Goal: Task Accomplishment & Management: Manage account settings

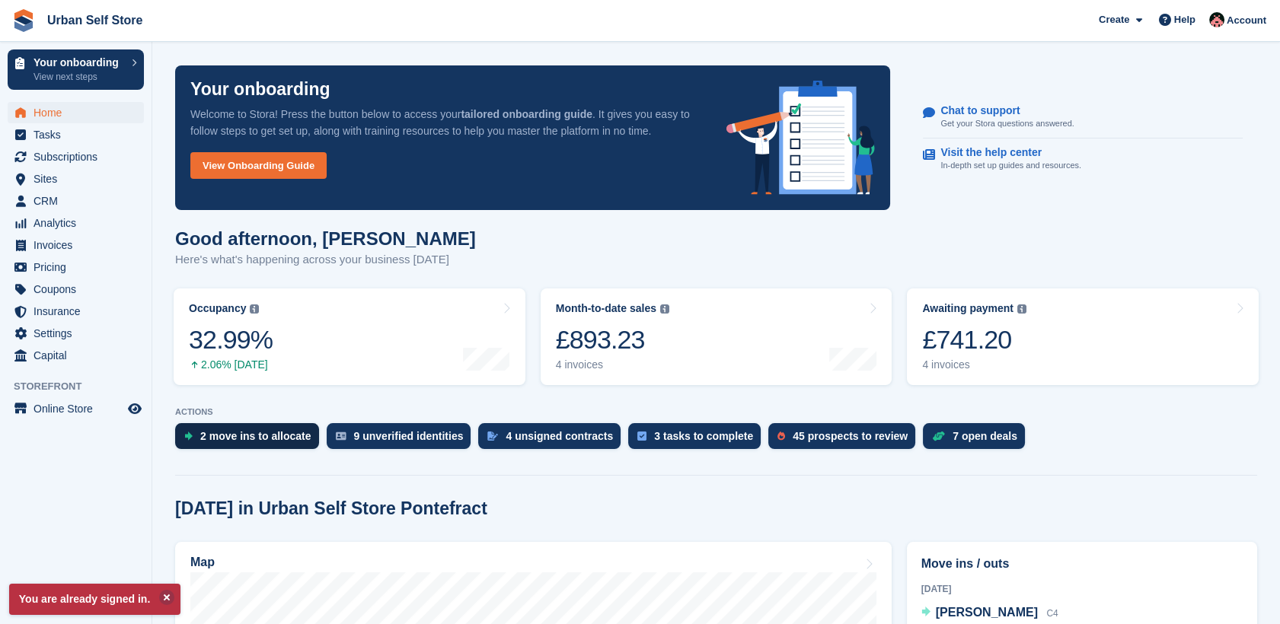
click at [263, 435] on div "2 move ins to allocate" at bounding box center [255, 436] width 111 height 12
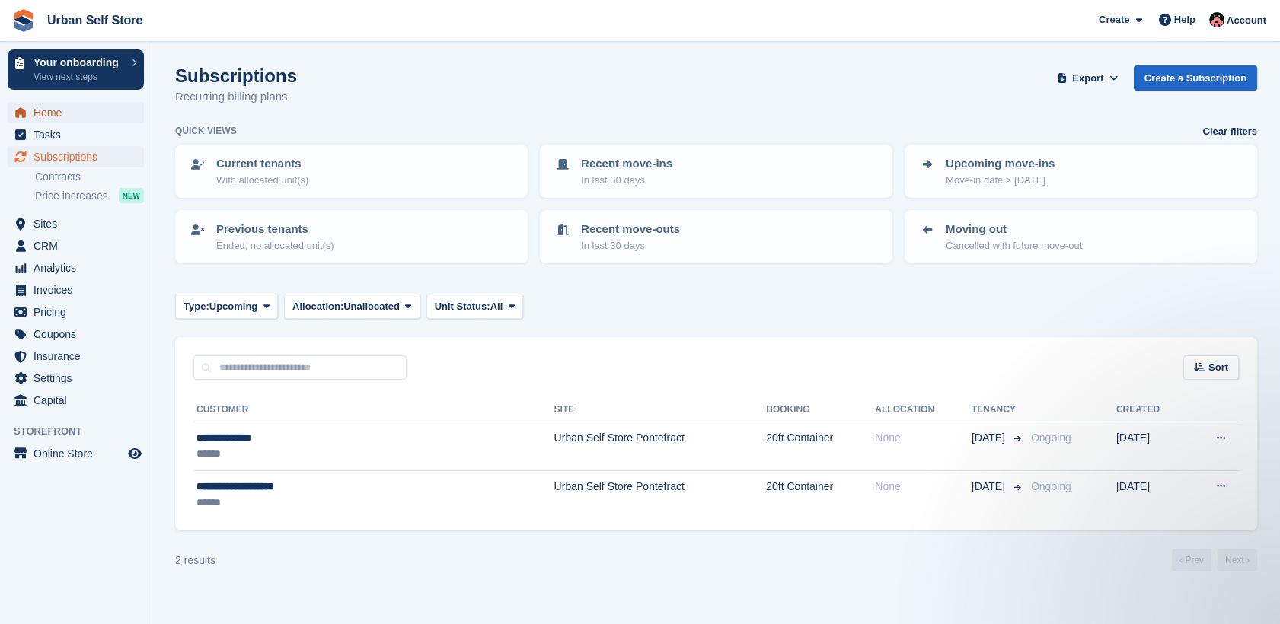
click at [61, 120] on span "Home" at bounding box center [79, 112] width 91 height 21
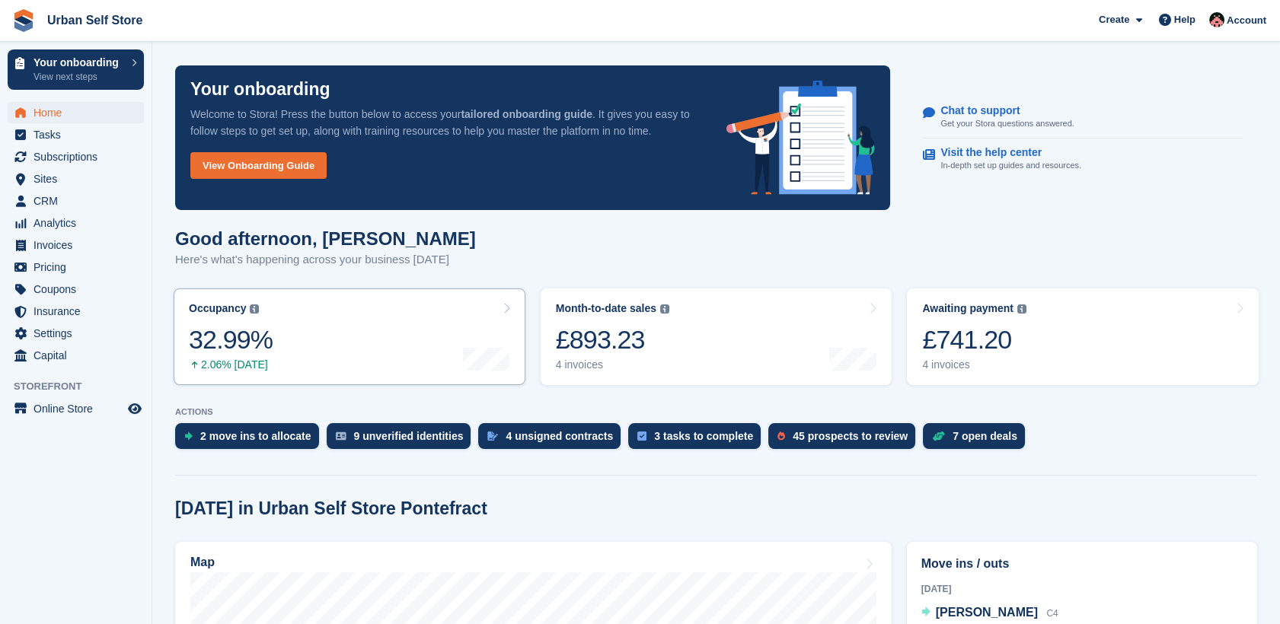
click at [354, 340] on link "Occupancy The percentage of all currently allocated units in terms of area. Inc…" at bounding box center [350, 337] width 352 height 97
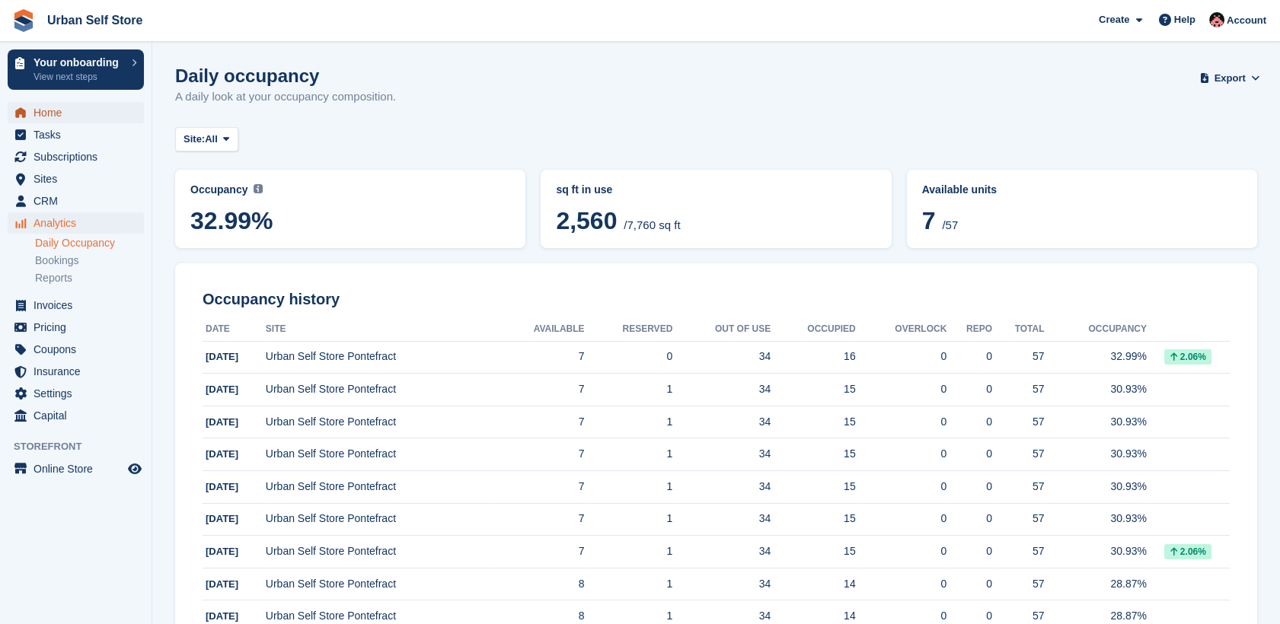
click at [49, 120] on span "Home" at bounding box center [79, 112] width 91 height 21
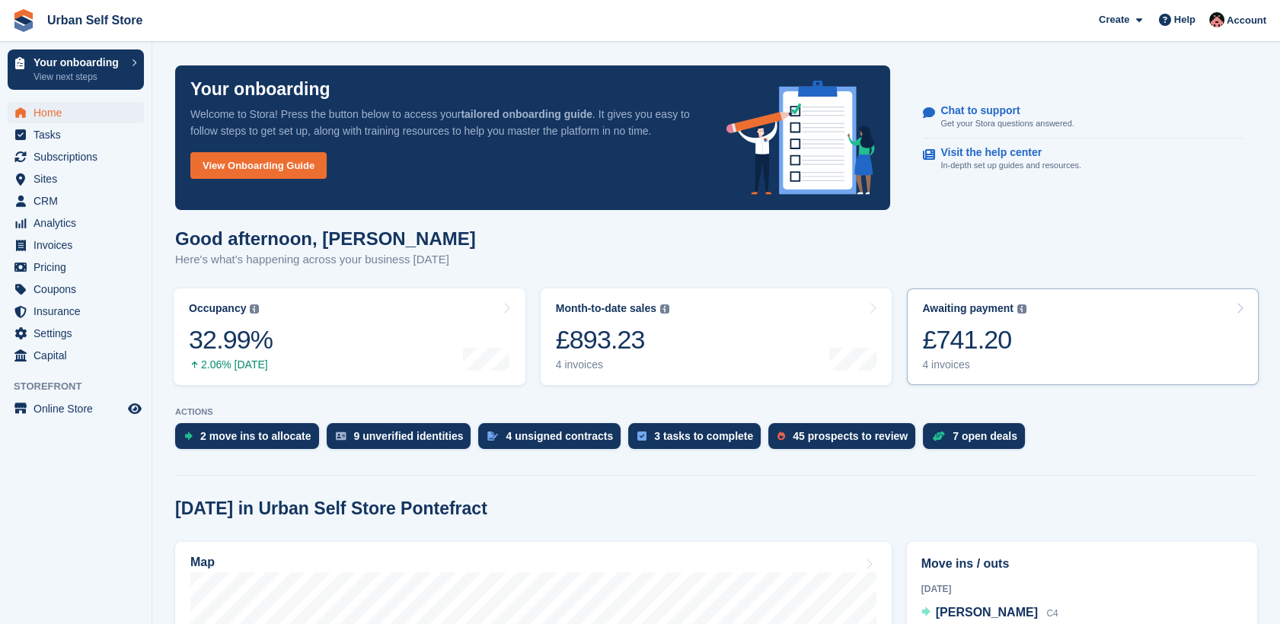
click at [1086, 371] on link "Awaiting payment The total outstanding balance on all open invoices. £741.20 4 …" at bounding box center [1083, 337] width 352 height 97
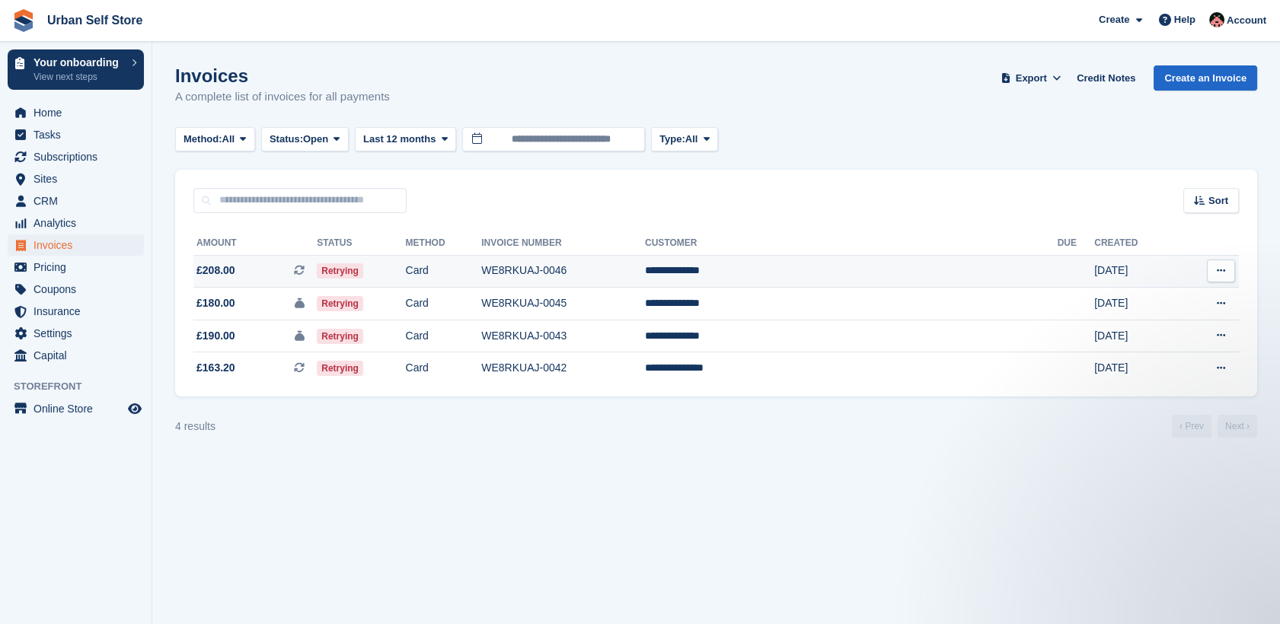
click at [276, 276] on span "£208.00 This is a recurring subscription invoice." at bounding box center [254, 271] width 123 height 16
click at [645, 273] on td "WE8RKUAJ-0046" at bounding box center [563, 271] width 164 height 33
click at [283, 272] on span "£208.00 This is a recurring subscription invoice." at bounding box center [254, 271] width 123 height 16
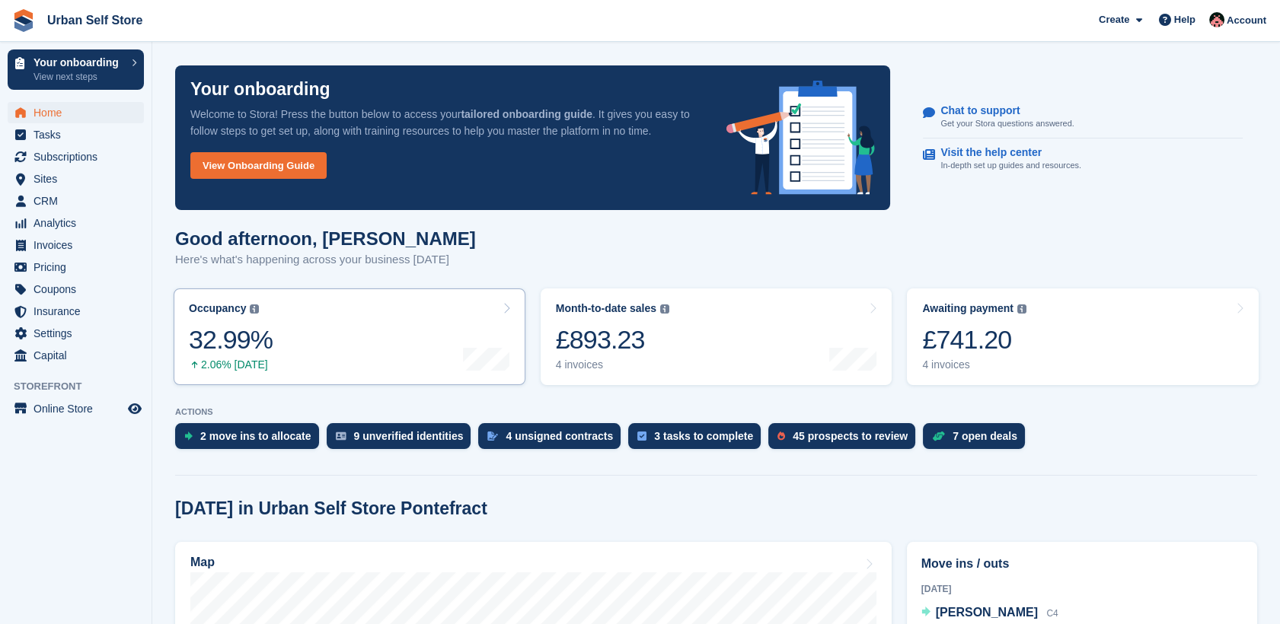
click at [352, 350] on link "Occupancy The percentage of all currently allocated units in terms of area. Inc…" at bounding box center [350, 337] width 352 height 97
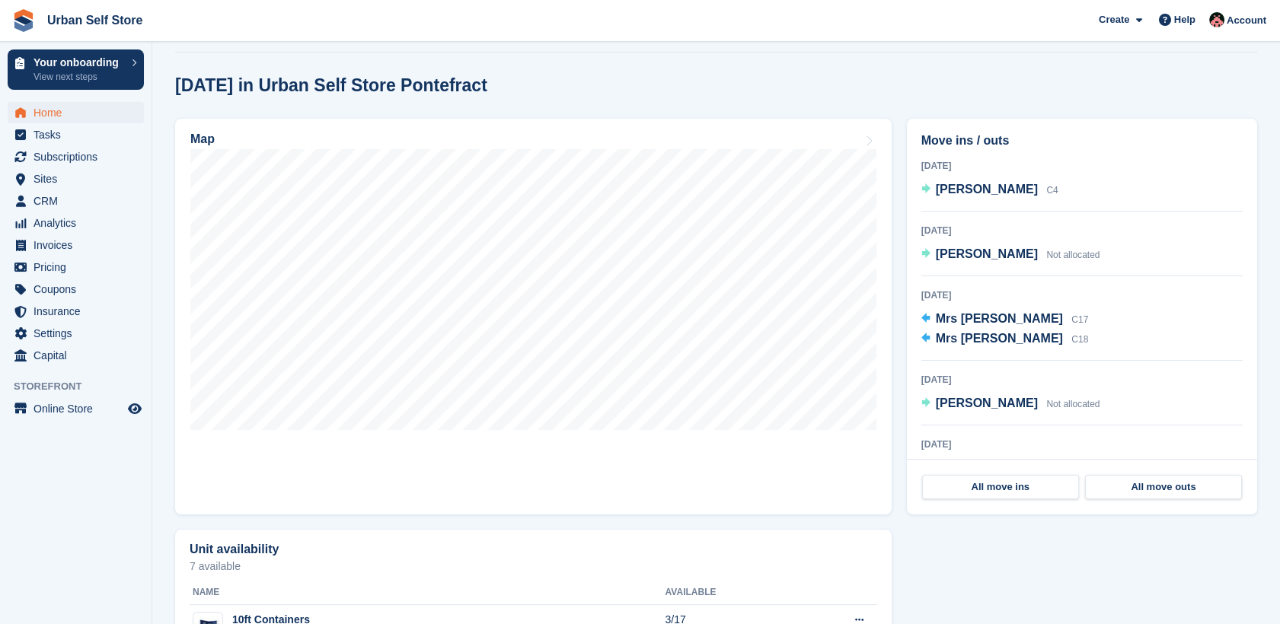
scroll to position [423, 0]
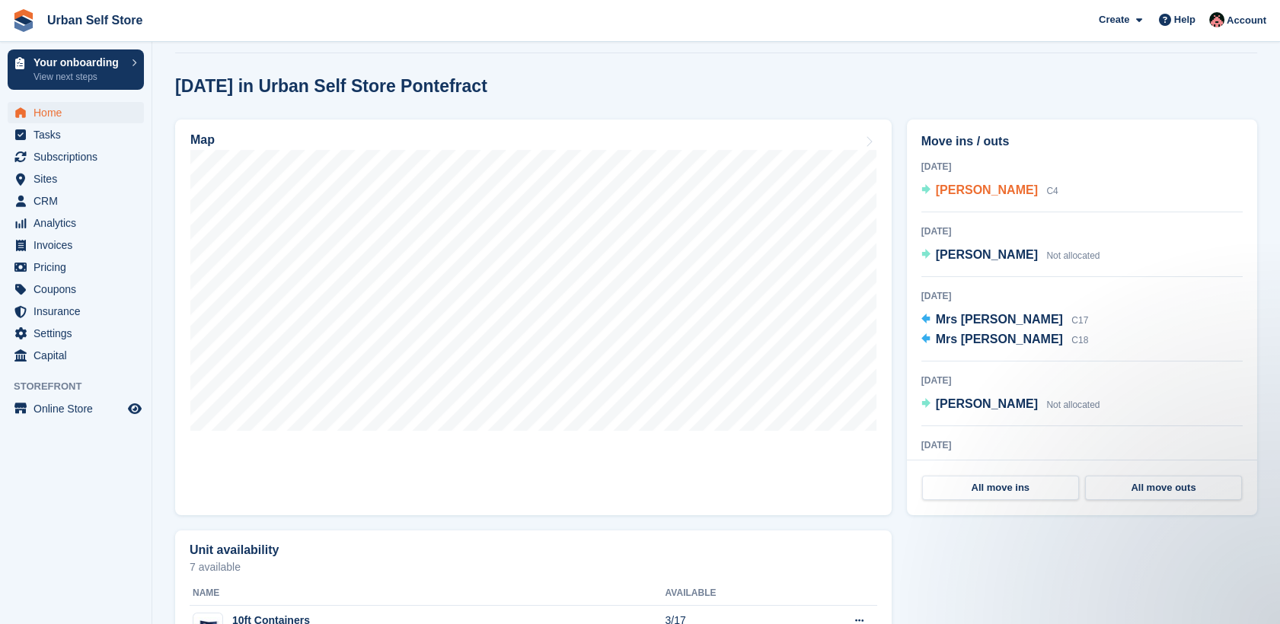
click at [993, 188] on span "[PERSON_NAME]" at bounding box center [987, 189] width 102 height 13
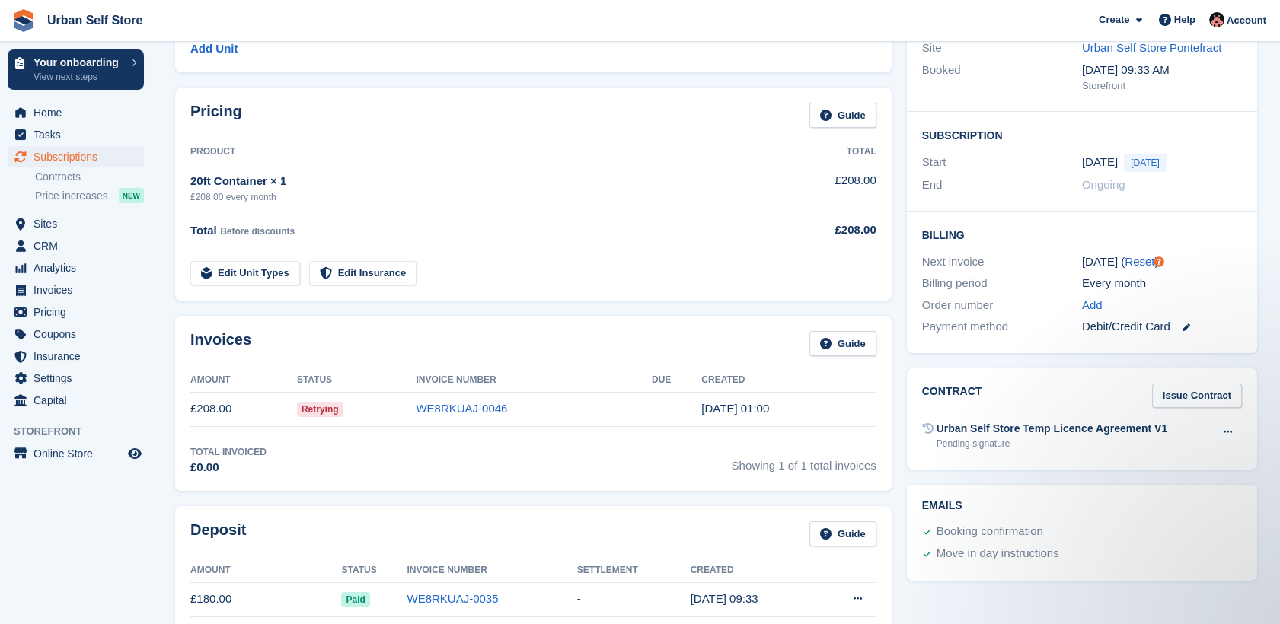
scroll to position [238, 0]
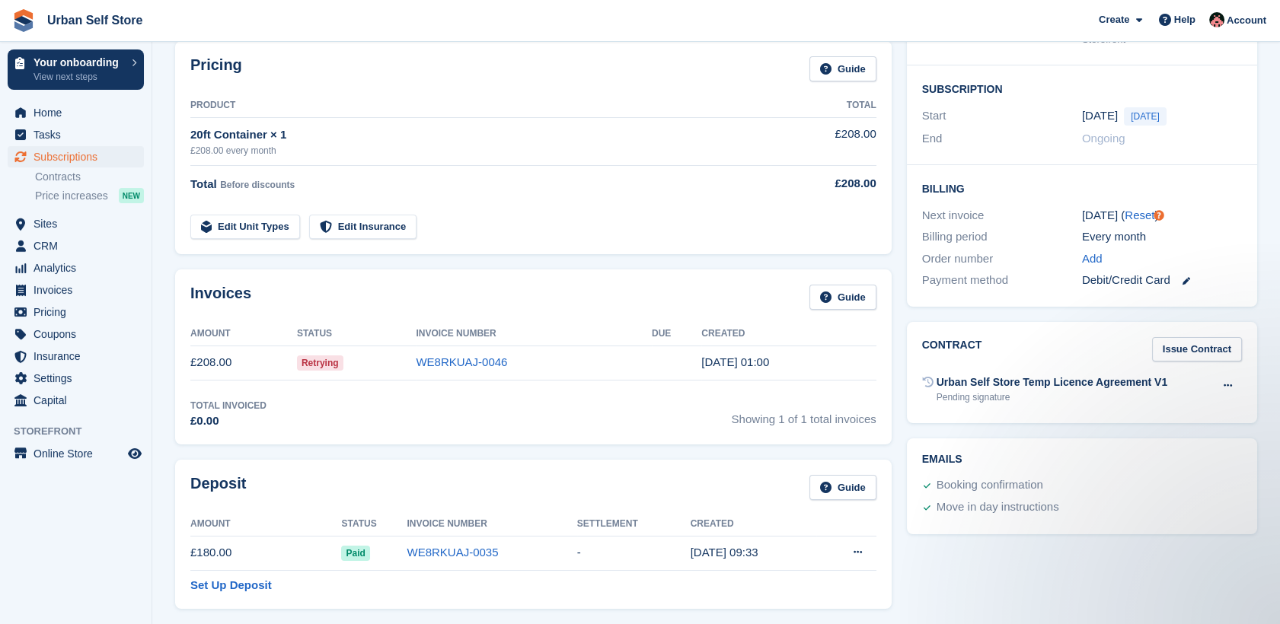
click at [1212, 196] on div "Billing Next invoice [DATE] ( Reset ) Billing period Every month Order number A…" at bounding box center [1082, 236] width 350 height 142
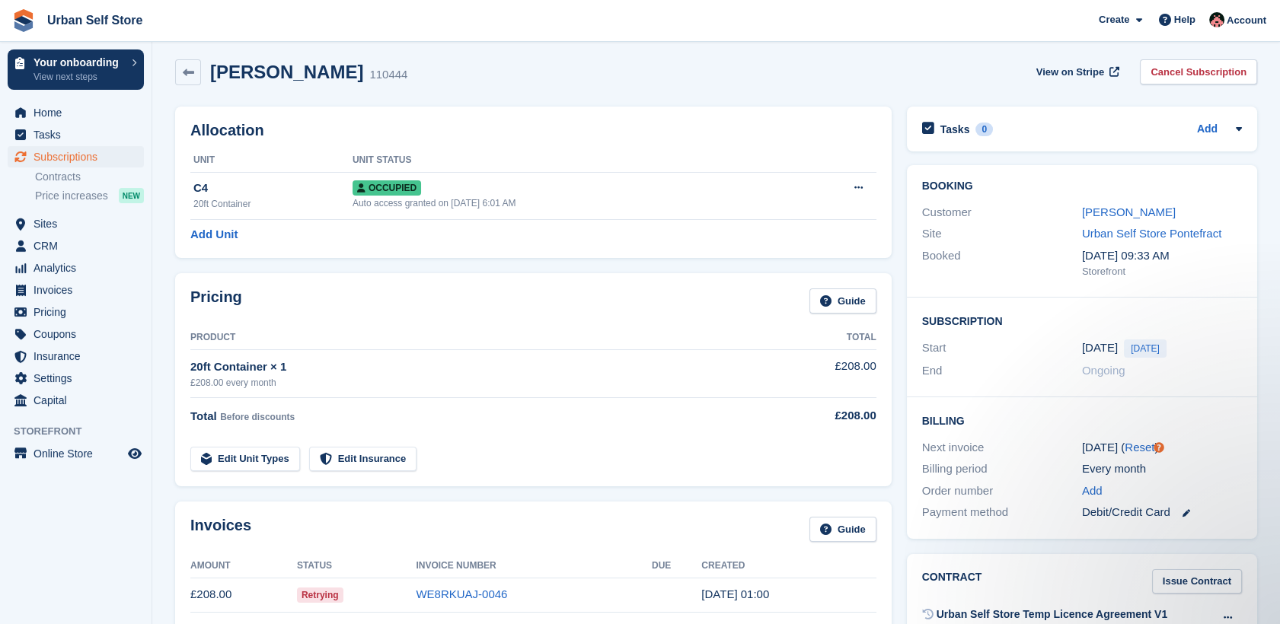
scroll to position [0, 0]
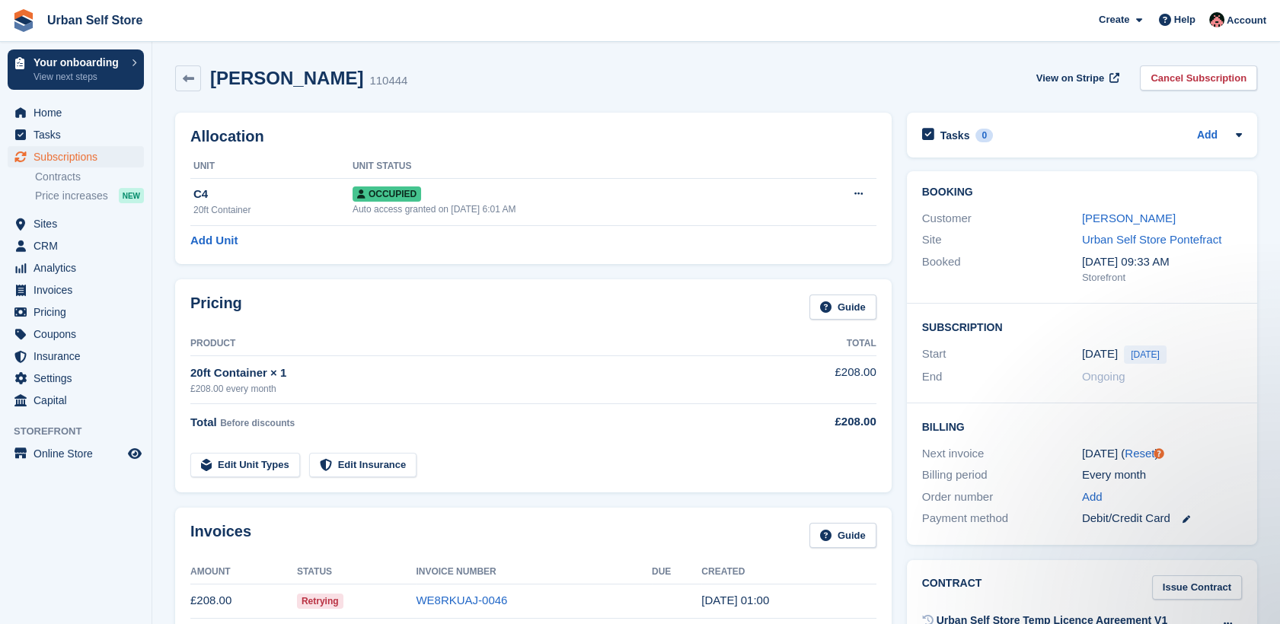
click at [884, 65] on div "[PERSON_NAME] 110444 View on Stripe Cancel Subscription" at bounding box center [716, 78] width 1082 height 26
drag, startPoint x: 402, startPoint y: 80, endPoint x: 214, endPoint y: 77, distance: 188.1
click at [214, 77] on div "[PERSON_NAME] 110444 View on Stripe Cancel Subscription" at bounding box center [716, 78] width 1082 height 26
drag, startPoint x: 214, startPoint y: 77, endPoint x: 401, endPoint y: 78, distance: 187.3
click at [401, 78] on div "[PERSON_NAME] 110444 View on Stripe Cancel Subscription" at bounding box center [716, 78] width 1082 height 26
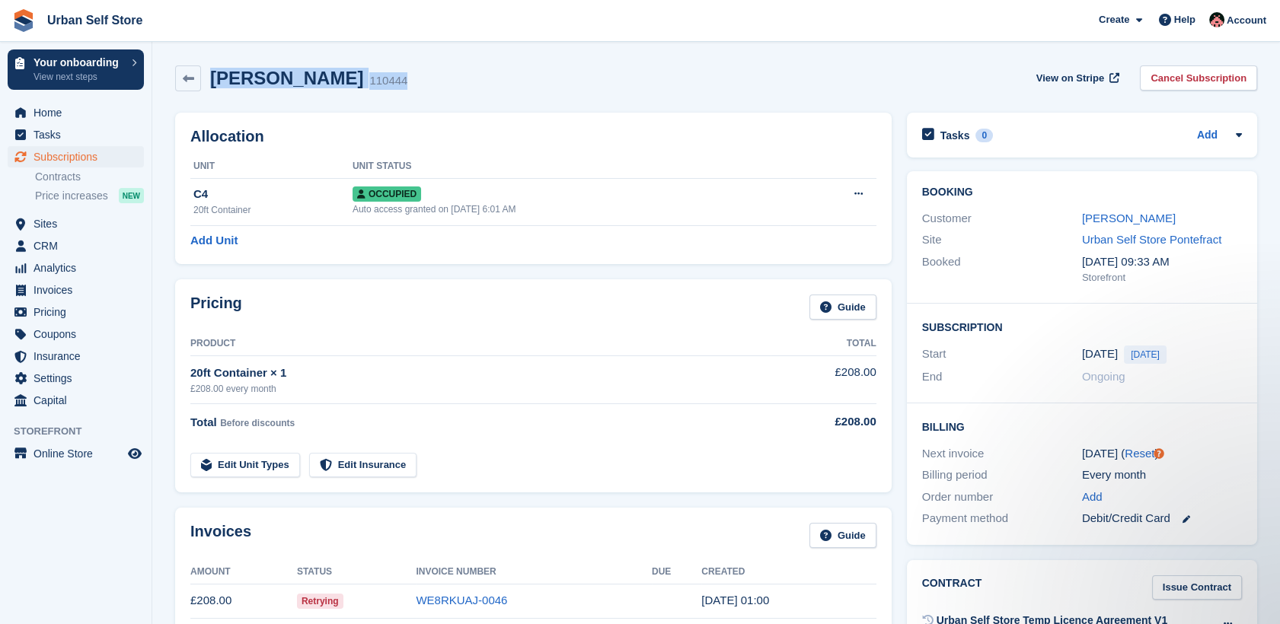
click at [401, 78] on div "[PERSON_NAME] 110444 View on Stripe Cancel Subscription" at bounding box center [716, 78] width 1082 height 26
click at [439, 85] on div "[PERSON_NAME] 110444 View on Stripe Cancel Subscription" at bounding box center [716, 78] width 1082 height 26
drag, startPoint x: 348, startPoint y: 76, endPoint x: 177, endPoint y: 73, distance: 171.3
click at [177, 73] on div "[PERSON_NAME] 110444 View on Stripe Cancel Subscription" at bounding box center [716, 78] width 1082 height 26
drag, startPoint x: 177, startPoint y: 73, endPoint x: 418, endPoint y: 83, distance: 241.6
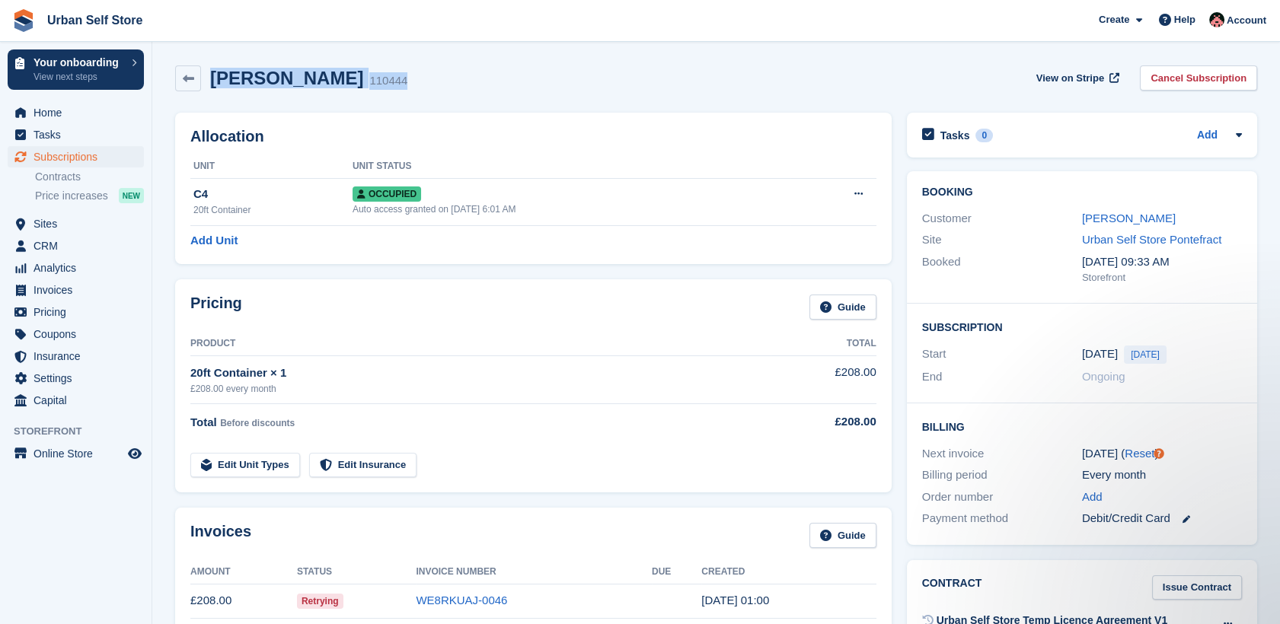
click at [418, 83] on div "[PERSON_NAME] 110444 View on Stripe Cancel Subscription" at bounding box center [716, 78] width 1082 height 26
click at [418, 85] on div "[PERSON_NAME] 110444 View on Stripe Cancel Subscription" at bounding box center [716, 78] width 1082 height 26
drag, startPoint x: 407, startPoint y: 83, endPoint x: 202, endPoint y: 78, distance: 204.9
click at [202, 78] on div "[PERSON_NAME] 110444 View on Stripe Cancel Subscription" at bounding box center [716, 78] width 1082 height 26
drag, startPoint x: 202, startPoint y: 78, endPoint x: 409, endPoint y: 82, distance: 207.1
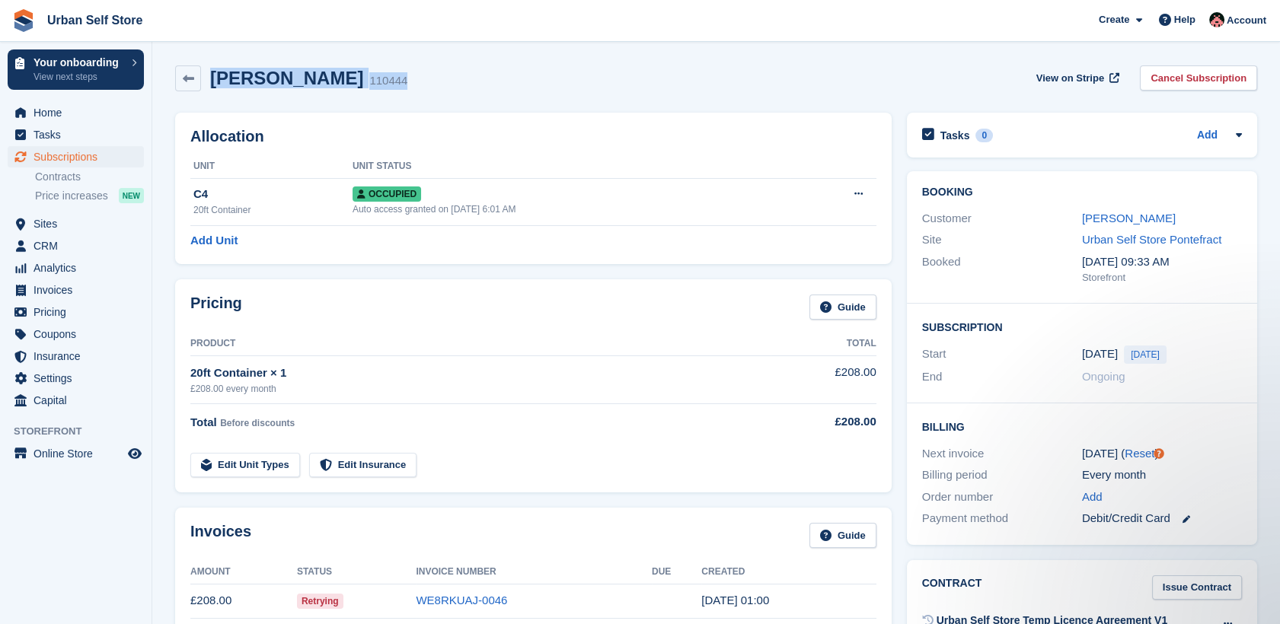
click at [409, 82] on div "[PERSON_NAME] 110444 View on Stripe Cancel Subscription" at bounding box center [716, 78] width 1082 height 26
drag, startPoint x: 395, startPoint y: 82, endPoint x: 210, endPoint y: 80, distance: 185.0
click at [210, 80] on div "[PERSON_NAME] 110444 View on Stripe Cancel Subscription" at bounding box center [716, 78] width 1082 height 26
copy div "[PERSON_NAME] 110444"
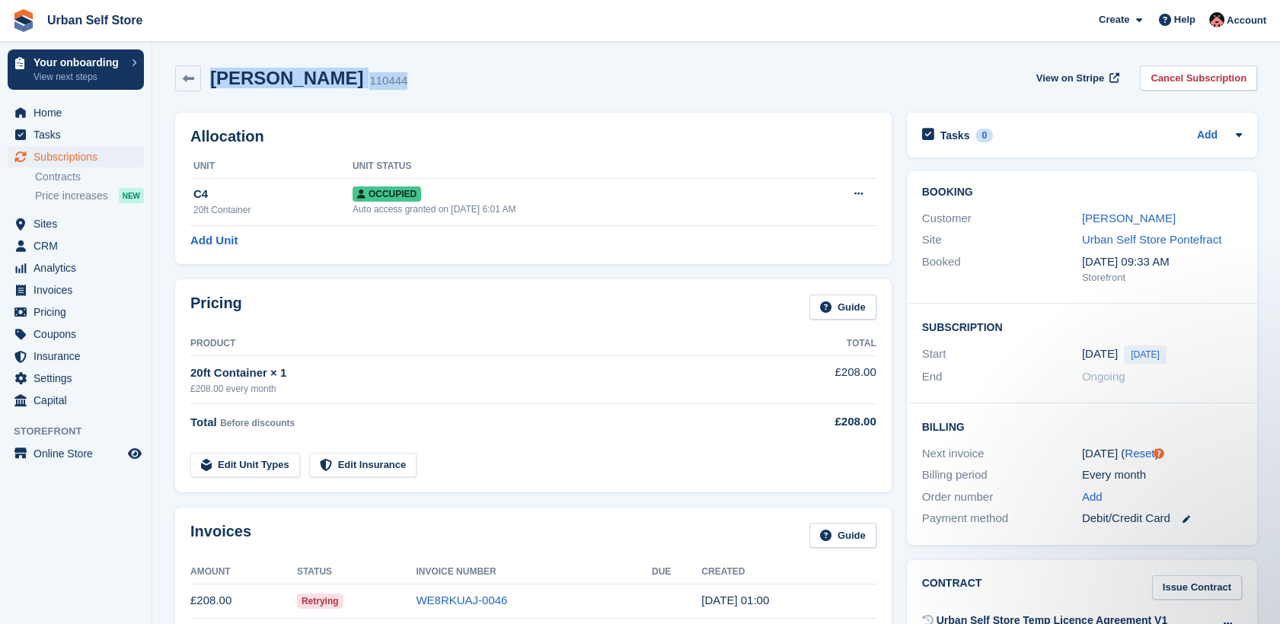
click at [385, 84] on div "110444" at bounding box center [388, 81] width 38 height 18
drag, startPoint x: 386, startPoint y: 82, endPoint x: 215, endPoint y: 93, distance: 170.9
click at [215, 93] on div "[PERSON_NAME] 110444 View on Stripe Cancel Subscription" at bounding box center [716, 81] width 1097 height 47
copy div "[PERSON_NAME] 110444"
click at [397, 89] on div "[PERSON_NAME] 110444 View on Stripe Cancel Subscription" at bounding box center [716, 78] width 1082 height 26
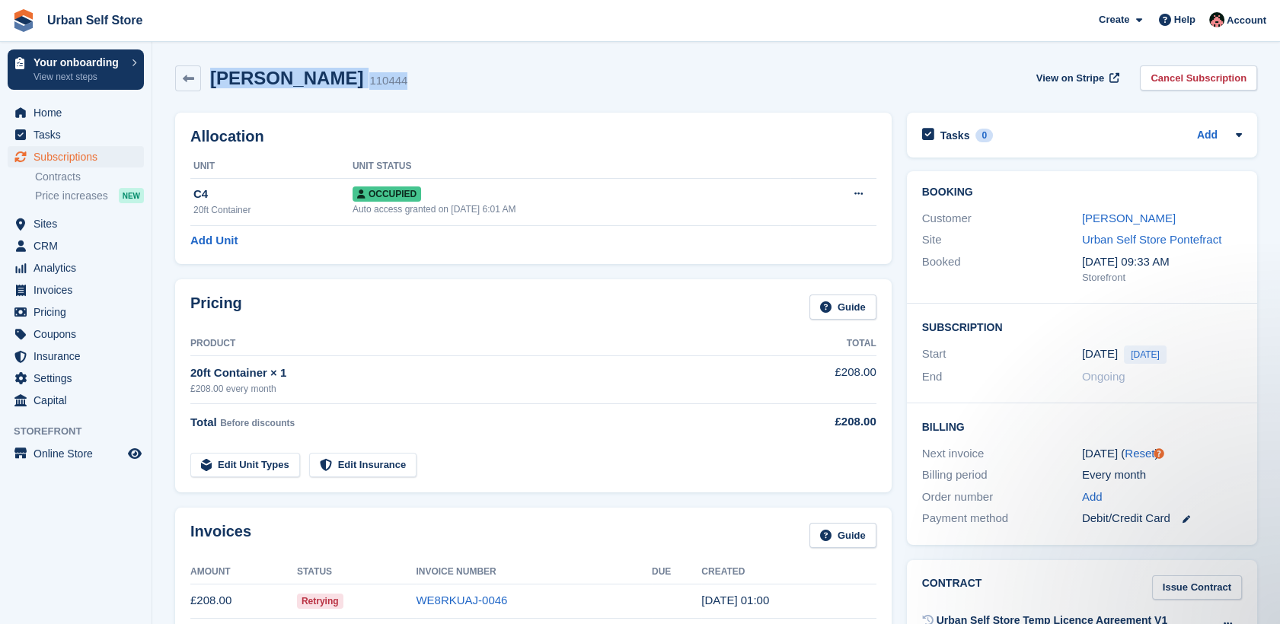
drag, startPoint x: 396, startPoint y: 85, endPoint x: 202, endPoint y: 85, distance: 194.2
click at [202, 85] on div "[PERSON_NAME] 110444 View on Stripe Cancel Subscription" at bounding box center [716, 78] width 1082 height 26
drag, startPoint x: 202, startPoint y: 85, endPoint x: 390, endPoint y: 82, distance: 188.1
click at [390, 82] on div "[PERSON_NAME] 110444 View on Stripe Cancel Subscription" at bounding box center [716, 78] width 1082 height 26
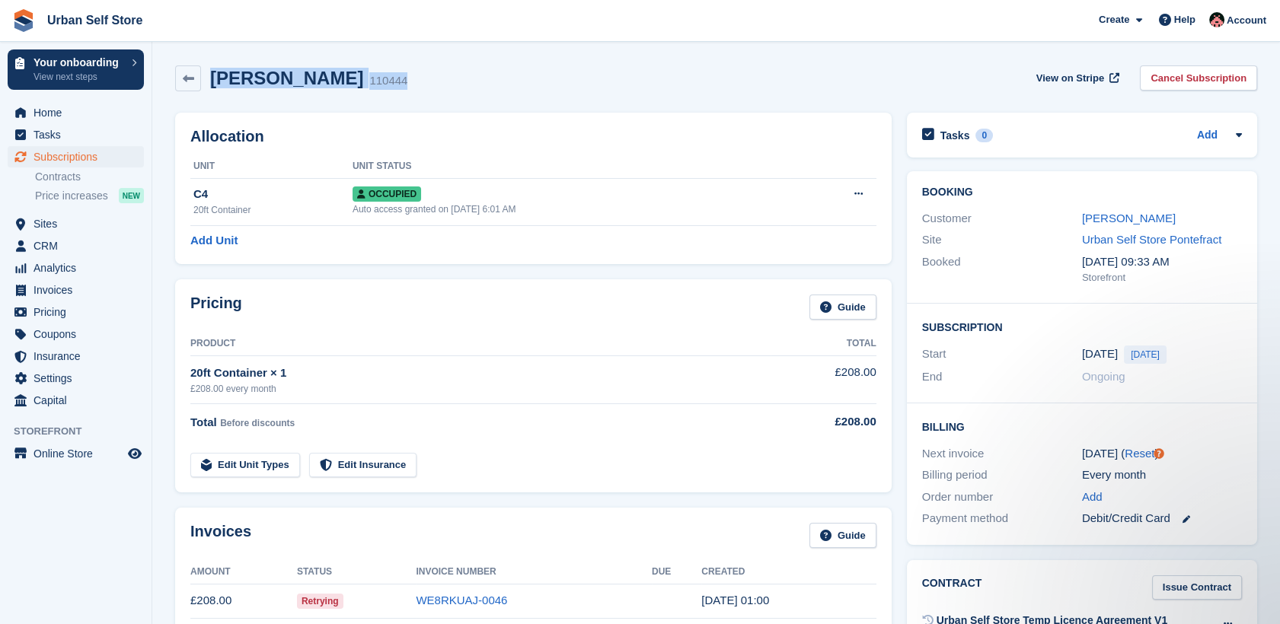
click at [554, 98] on div "[PERSON_NAME] 110444 View on Stripe Cancel Subscription" at bounding box center [716, 81] width 1097 height 47
click at [570, 77] on div "[PERSON_NAME] 110444 View on Stripe Cancel Subscription" at bounding box center [716, 78] width 1082 height 26
drag, startPoint x: 410, startPoint y: 83, endPoint x: 203, endPoint y: 69, distance: 206.8
click at [203, 69] on div "[PERSON_NAME] 110444 View on Stripe Cancel Subscription" at bounding box center [716, 78] width 1082 height 26
drag, startPoint x: 203, startPoint y: 69, endPoint x: 432, endPoint y: 90, distance: 229.4
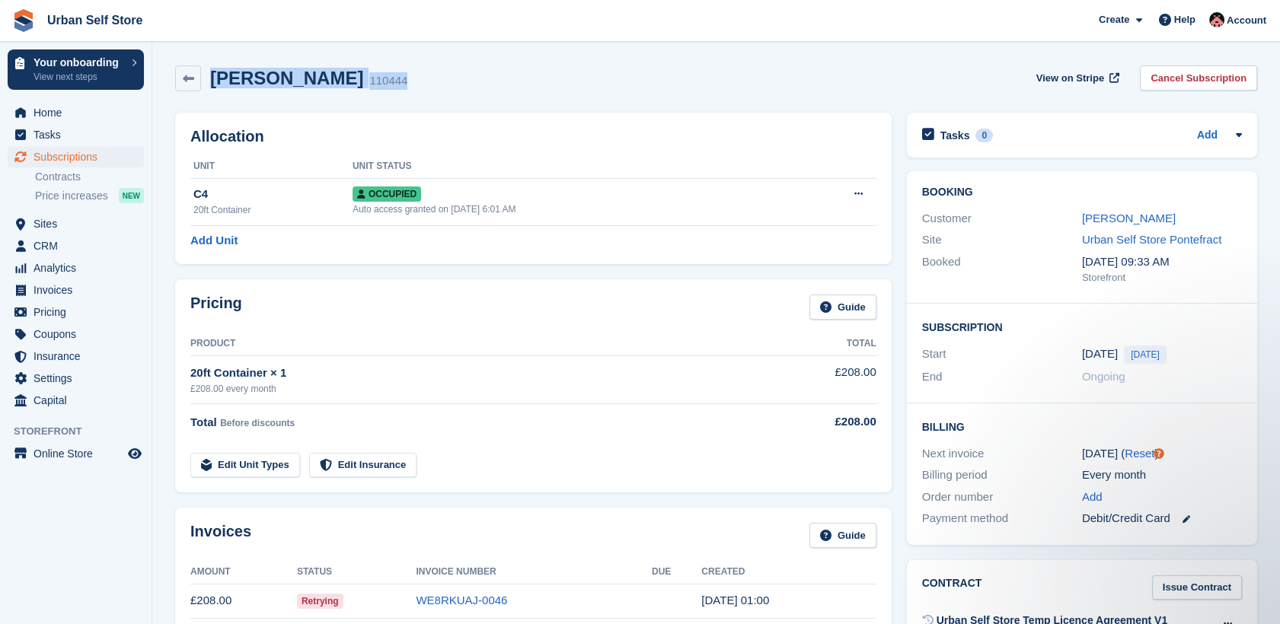
click at [432, 90] on div "[PERSON_NAME] 110444 View on Stripe Cancel Subscription" at bounding box center [716, 78] width 1082 height 26
click at [515, 113] on div "Allocation Unit Unit Status C4 20ft Container Occupied Auto access granted on […" at bounding box center [533, 189] width 716 height 152
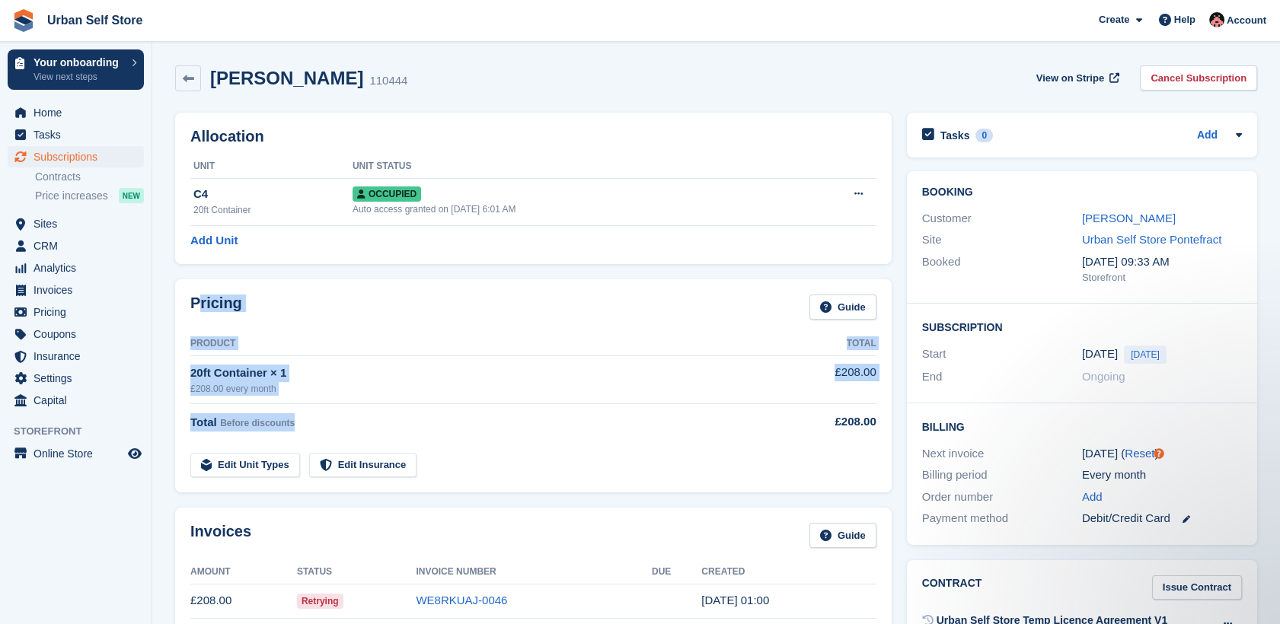
drag, startPoint x: 195, startPoint y: 305, endPoint x: 411, endPoint y: 429, distance: 249.3
click at [411, 429] on div "Pricing Guide Product Total 20ft Container × 1 £208.00 every month £208.00 Tota…" at bounding box center [533, 385] width 716 height 213
drag, startPoint x: 411, startPoint y: 429, endPoint x: 333, endPoint y: 409, distance: 81.1
click at [333, 409] on td "Total Before discounts" at bounding box center [480, 419] width 580 height 30
click at [311, 414] on div "Total Before discounts" at bounding box center [480, 422] width 580 height 18
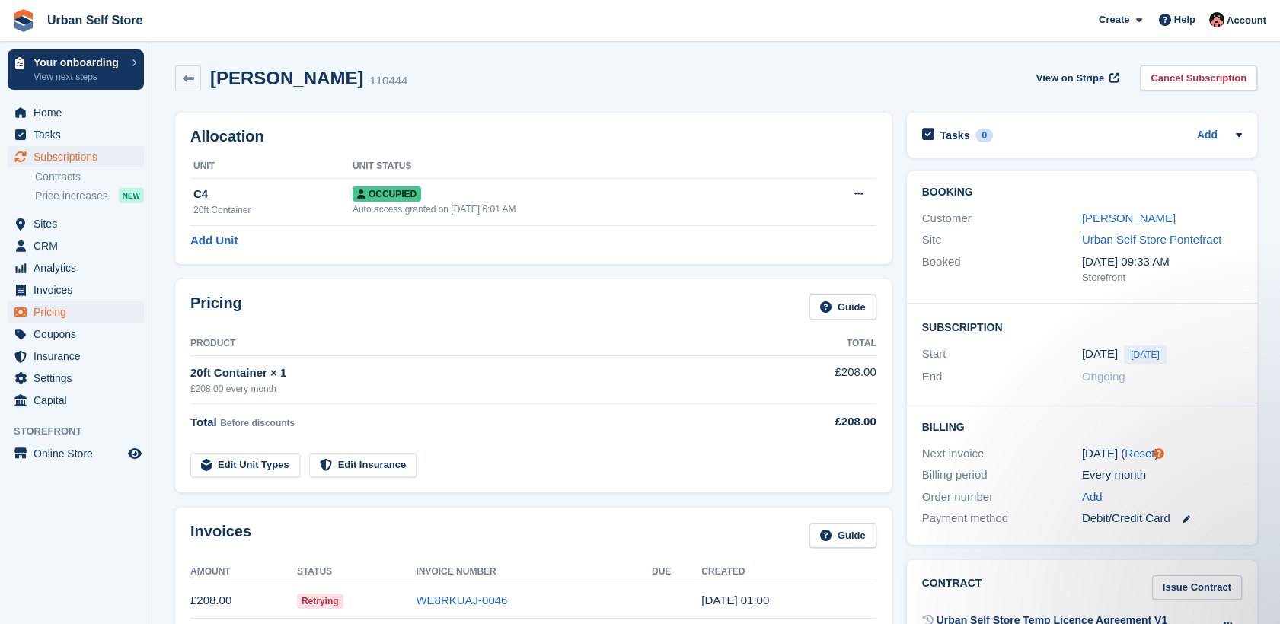
drag, startPoint x: 289, startPoint y: 431, endPoint x: 131, endPoint y: 314, distance: 196.0
drag, startPoint x: 131, startPoint y: 314, endPoint x: 190, endPoint y: 304, distance: 59.6
click at [190, 304] on div "Pricing Guide Product Total 20ft Container × 1 £208.00 every month £208.00 Tota…" at bounding box center [533, 385] width 716 height 213
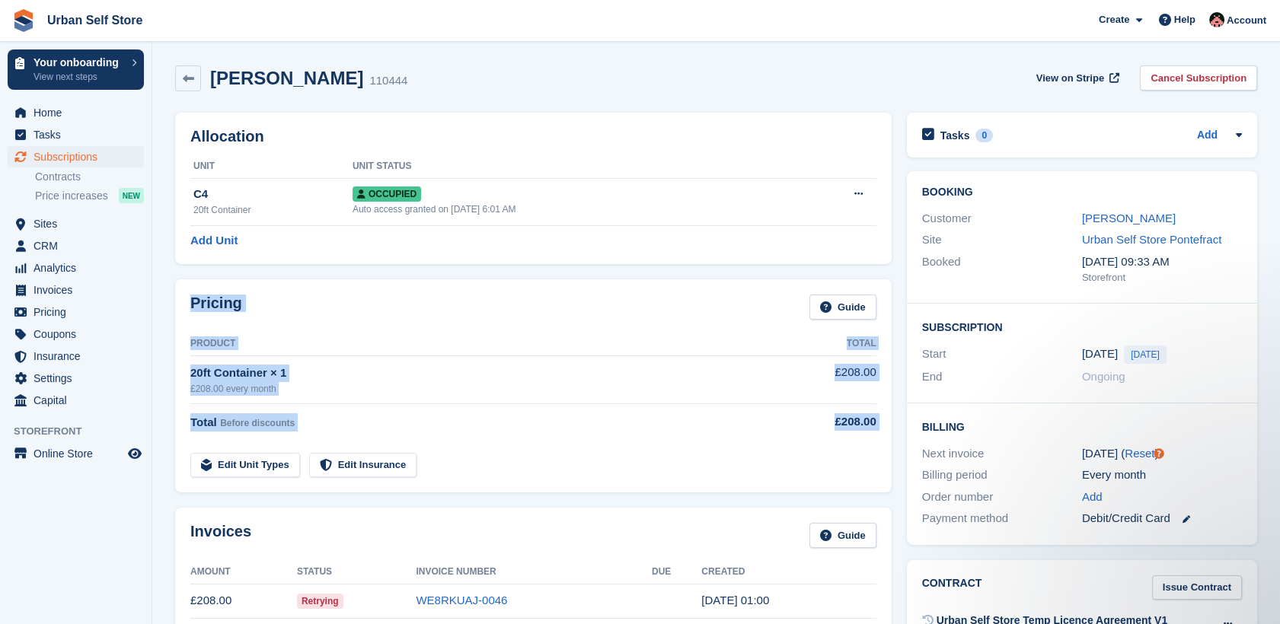
drag, startPoint x: 189, startPoint y: 302, endPoint x: 715, endPoint y: 477, distance: 554.2
click at [715, 477] on div "Pricing Guide Product Total 20ft Container × 1 £208.00 every month £208.00 Tota…" at bounding box center [533, 385] width 716 height 213
drag, startPoint x: 715, startPoint y: 477, endPoint x: 639, endPoint y: 469, distance: 76.5
click at [639, 469] on td "Edit Unit Types Edit Insurance" at bounding box center [480, 462] width 580 height 31
click at [598, 447] on td "Edit Unit Types Edit Insurance" at bounding box center [480, 462] width 580 height 31
